Goal: Information Seeking & Learning: Learn about a topic

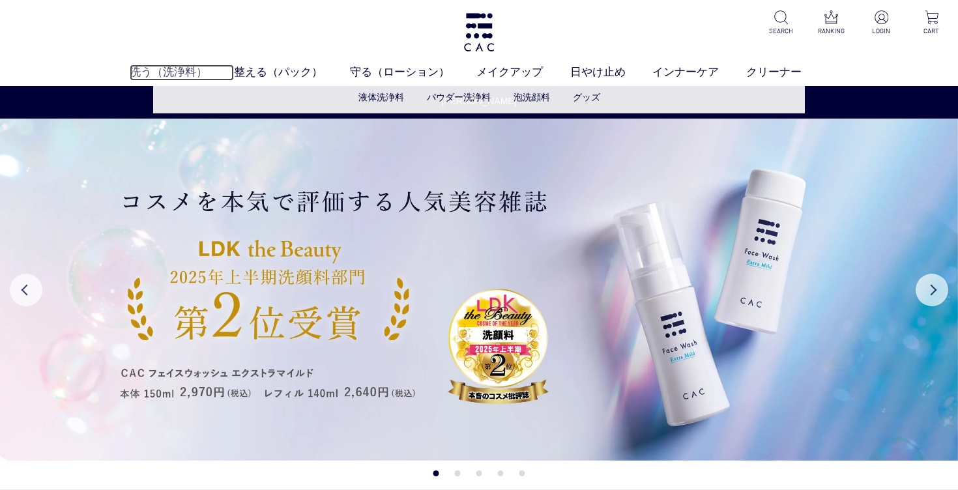
click at [181, 68] on link "洗う（洗浄料）" at bounding box center [182, 72] width 105 height 16
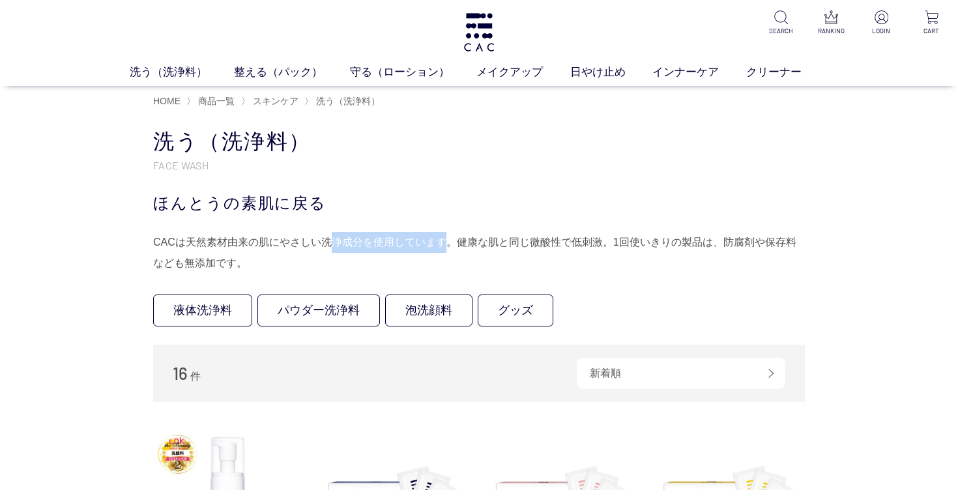
drag, startPoint x: 328, startPoint y: 241, endPoint x: 442, endPoint y: 251, distance: 114.4
click at [442, 251] on div "CACは天然素材由来の肌にやさしい洗浄成分を使用しています。健康な肌と同じ微酸性で低刺激。1回使いきりの製品は、防腐剤や保存料なども無添加です。" at bounding box center [478, 253] width 651 height 42
drag, startPoint x: 498, startPoint y: 240, endPoint x: 579, endPoint y: 237, distance: 81.5
click at [579, 237] on div "CACは天然素材由来の肌にやさしい洗浄成分を使用しています。健康な肌と同じ微酸性で低刺激。1回使いきりの製品は、防腐剤や保存料なども無添加です。" at bounding box center [478, 253] width 651 height 42
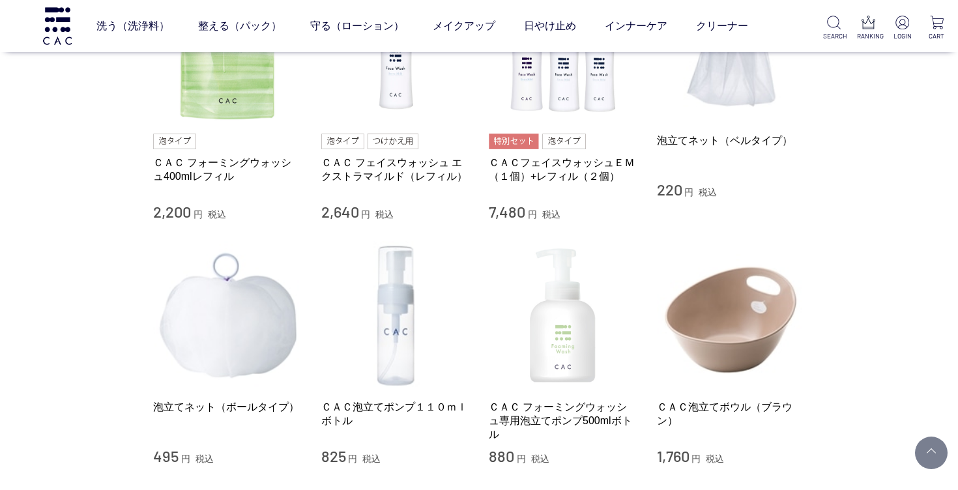
scroll to position [1000, 0]
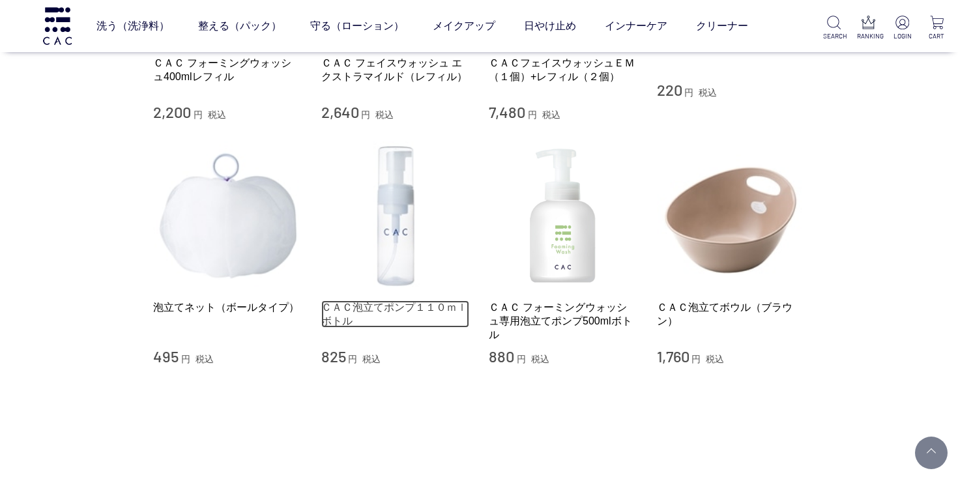
click at [408, 303] on link "ＣＡＣ泡立てポンプ１１０ｍｌボトル" at bounding box center [395, 314] width 149 height 28
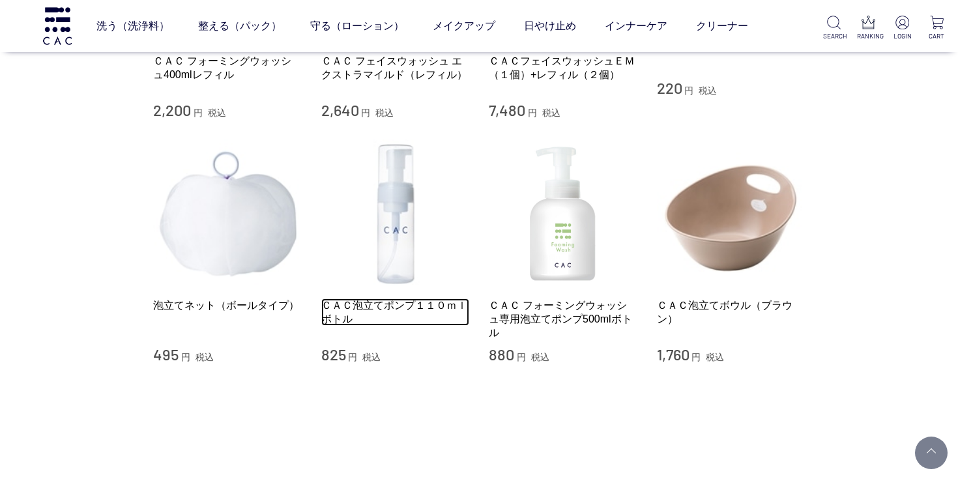
scroll to position [1003, 0]
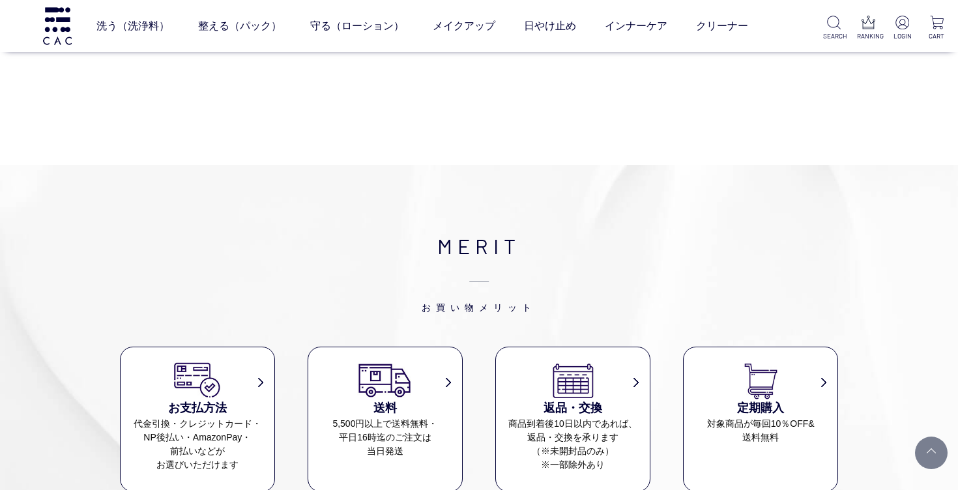
scroll to position [1404, 0]
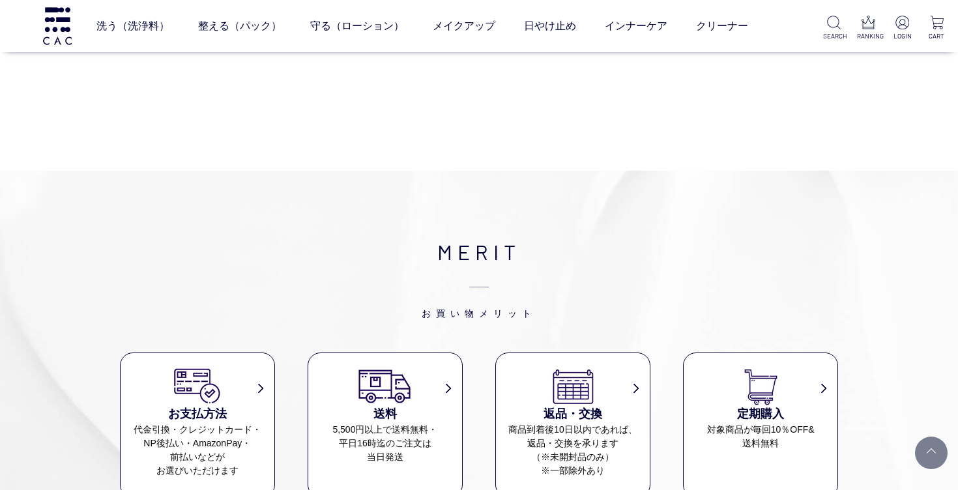
click at [62, 25] on img at bounding box center [57, 25] width 33 height 37
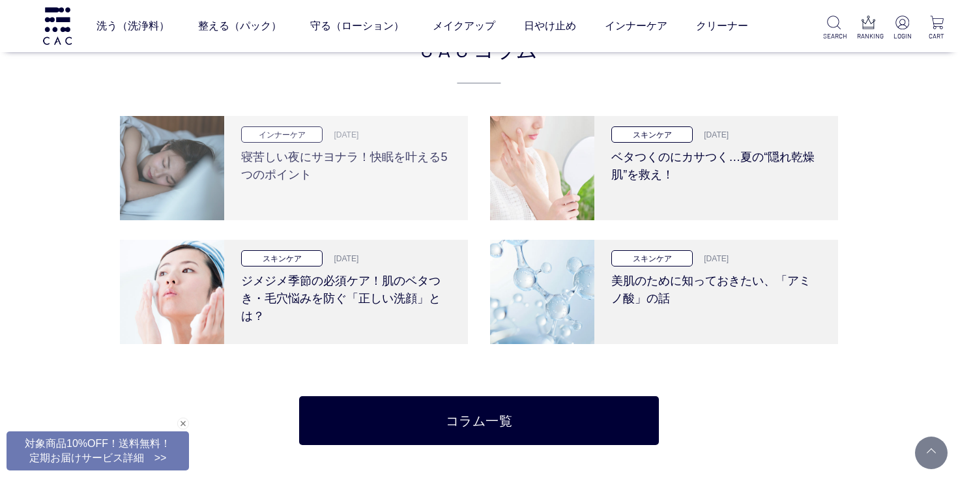
scroll to position [2479, 0]
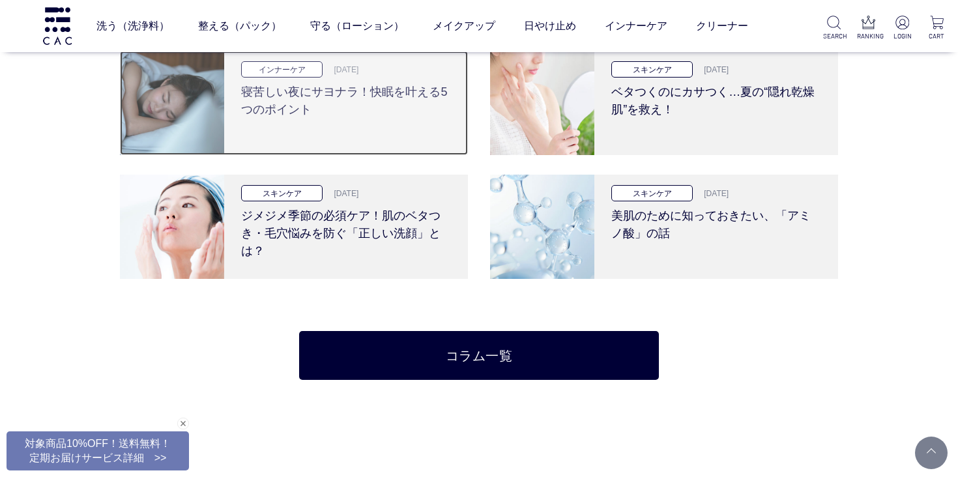
click at [372, 116] on h3 "寝苦しい夜にサヨナラ！快眠を叶える5つのポイント" at bounding box center [345, 98] width 209 height 41
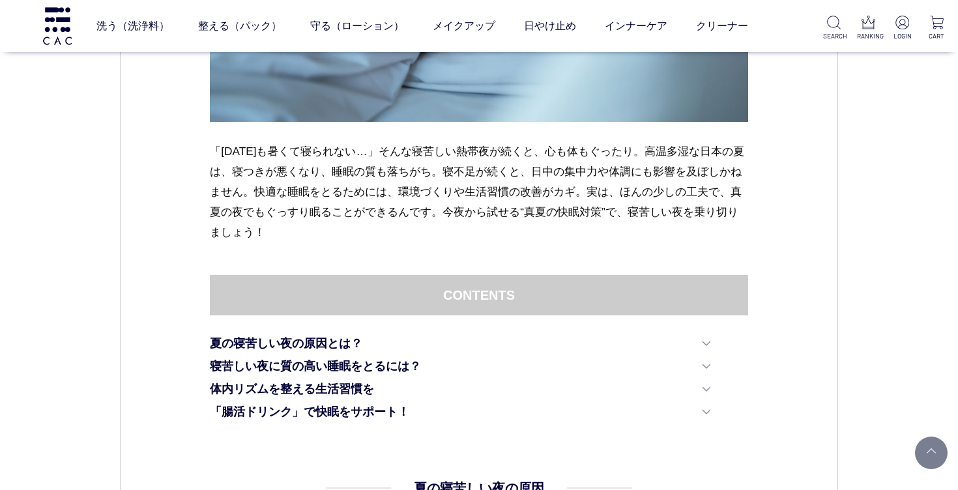
scroll to position [579, 0]
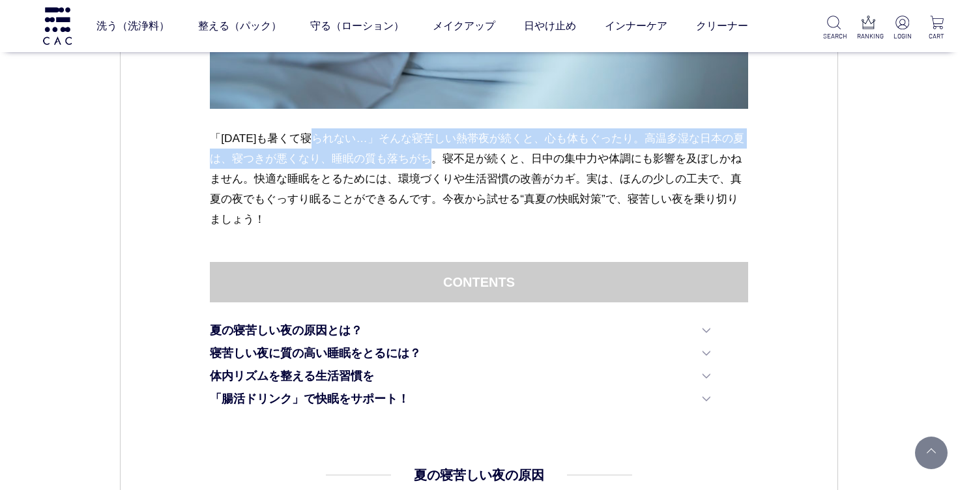
drag, startPoint x: 341, startPoint y: 137, endPoint x: 476, endPoint y: 156, distance: 136.1
click at [476, 156] on p "「今日も暑くて寝られない…」そんな寝苦しい熱帯夜が続くと、心も体もぐったり。高温多湿な日本の夏は、寝つきが悪くなり、睡眠の質も落ちがち。寝不足が続くと、日中の…" at bounding box center [478, 178] width 537 height 101
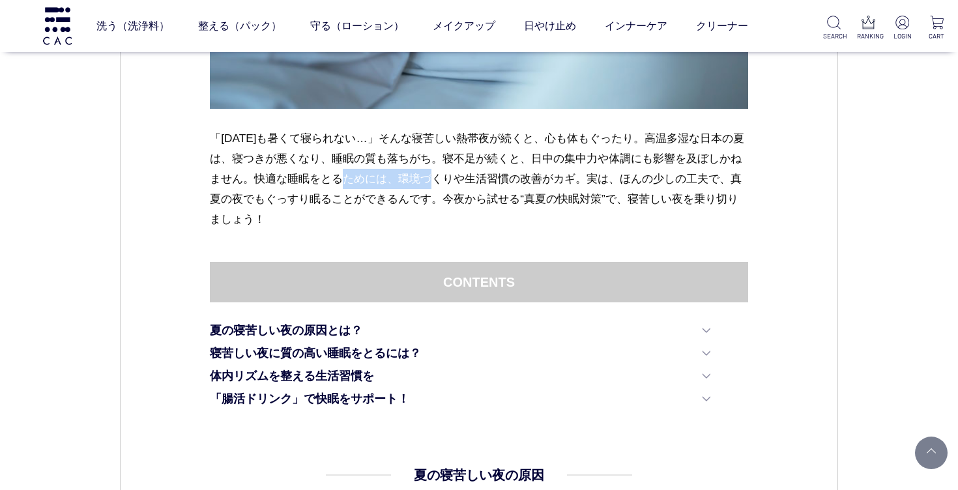
drag, startPoint x: 384, startPoint y: 180, endPoint x: 498, endPoint y: 183, distance: 114.7
click at [498, 183] on p "「今日も暑くて寝られない…」そんな寝苦しい熱帯夜が続くと、心も体もぐったり。高温多湿な日本の夏は、寝つきが悪くなり、睡眠の質も落ちがち。寝不足が続くと、日中の…" at bounding box center [478, 178] width 537 height 101
click at [647, 169] on p "「今日も暑くて寝られない…」そんな寝苦しい熱帯夜が続くと、心も体もぐったり。高温多湿な日本の夏は、寝つきが悪くなり、睡眠の質も落ちがち。寝不足が続くと、日中の…" at bounding box center [478, 178] width 537 height 101
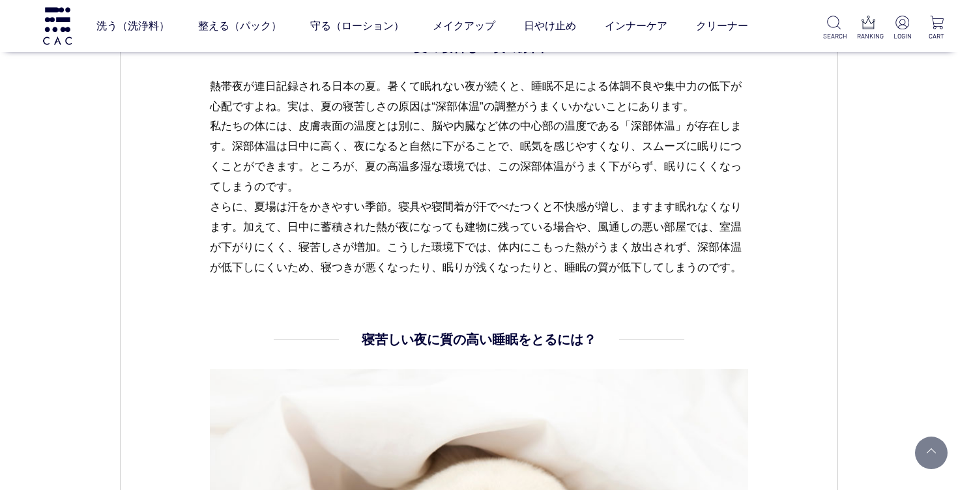
scroll to position [1007, 0]
drag, startPoint x: 536, startPoint y: 88, endPoint x: 586, endPoint y: 86, distance: 50.2
click at [586, 86] on p "熱帯夜が連日記録される日本の夏。暑くて眠れない夜が続くと、睡眠不足による体調不良や集中力の低下が心配ですよね。実は、夏の寝苦しさの原因は“深部体温”の調整がう…" at bounding box center [478, 178] width 537 height 202
click at [597, 161] on p "熱帯夜が連日記録される日本の夏。暑くて眠れない夜が続くと、睡眠不足による体調不良や集中力の低下が心配ですよね。実は、夏の寝苦しさの原因は“深部体温”の調整がう…" at bounding box center [478, 178] width 537 height 202
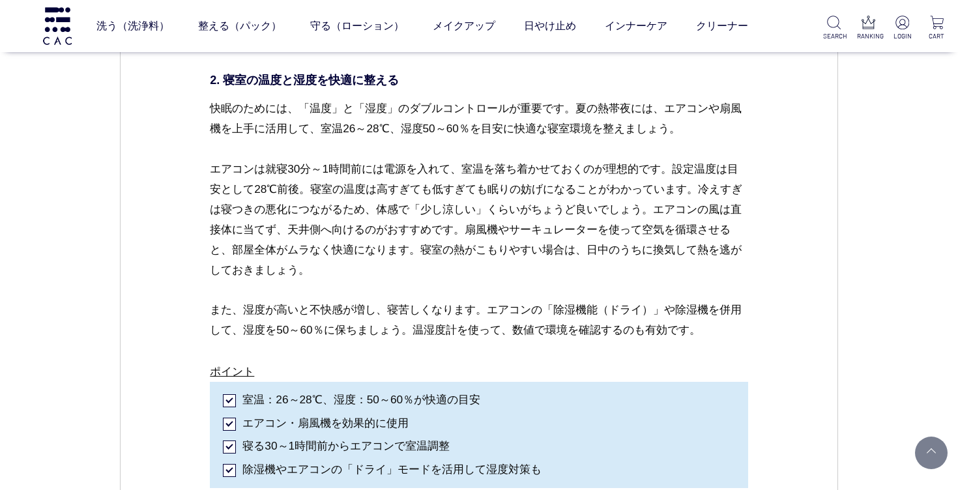
scroll to position [2734, 0]
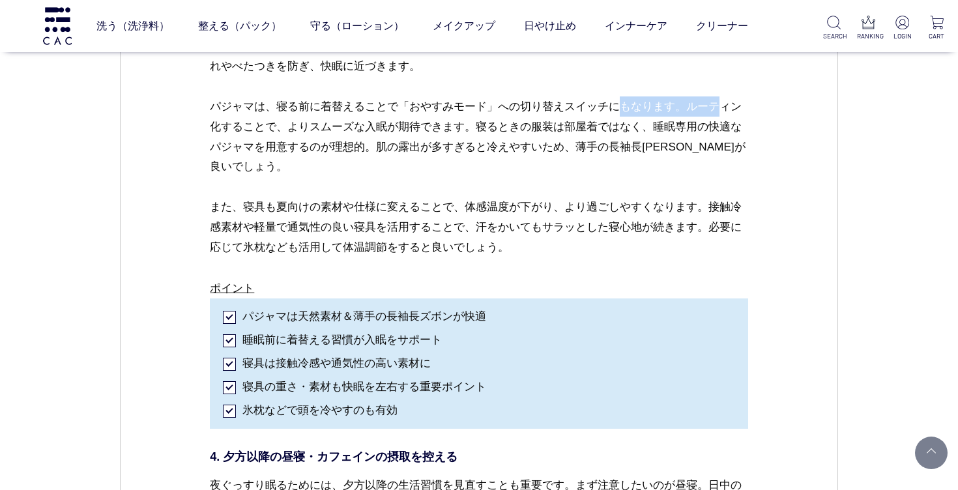
drag, startPoint x: 455, startPoint y: 121, endPoint x: 557, endPoint y: 124, distance: 102.3
click at [557, 124] on p "寝苦しい夏の夜を快適に過ごすためには、寝具とパジャマを夏仕様に見直すことが大切です。素材は綿・リネンなどの天然繊維がおすすめ。通気性・吸湿性に優れた素材を選ぶ…" at bounding box center [478, 147] width 537 height 263
drag, startPoint x: 369, startPoint y: 124, endPoint x: 441, endPoint y: 124, distance: 71.7
click at [441, 124] on p "寝苦しい夏の夜を快適に過ごすためには、寝具とパジャマを夏仕様に見直すことが大切です。素材は綿・リネンなどの天然繊維がおすすめ。通気性・吸湿性に優れた素材を選ぶ…" at bounding box center [478, 147] width 537 height 263
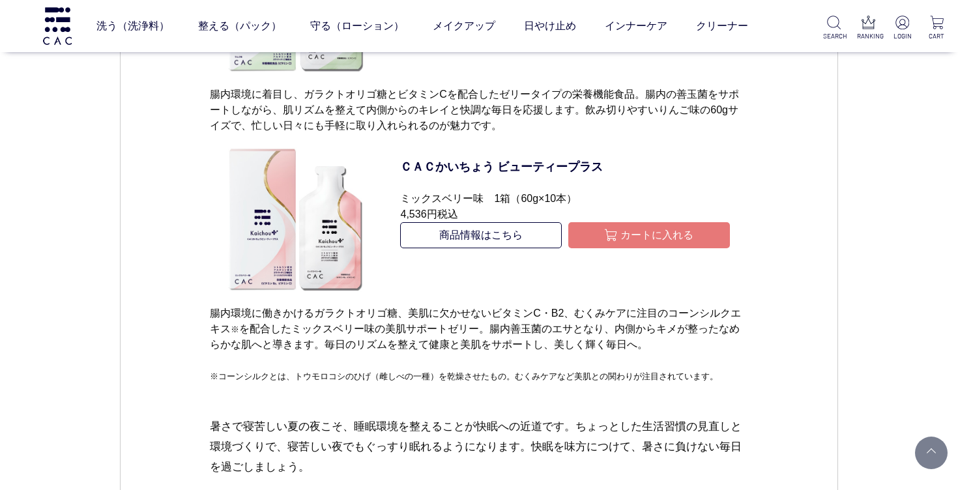
scroll to position [5080, 0]
